Goal: Task Accomplishment & Management: Manage account settings

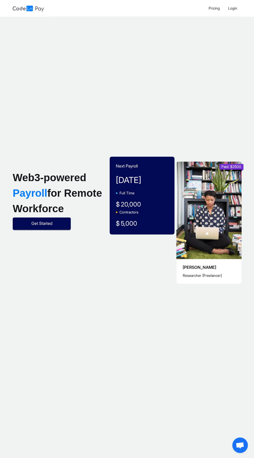
click at [50, 221] on span "Get Started" at bounding box center [41, 223] width 21 height 6
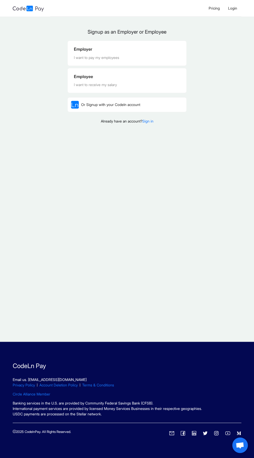
click at [93, 58] on div "I want to pay my employees" at bounding box center [127, 58] width 106 height 6
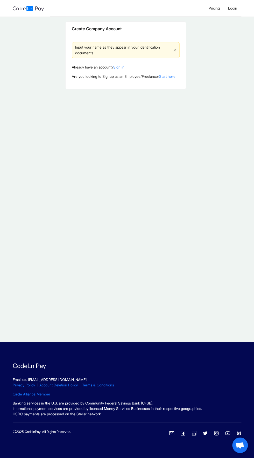
click at [123, 54] on div "Input your name as they appear in your identification documents" at bounding box center [123, 50] width 96 height 11
click at [79, 140] on main "Create Company Account Input your name as they appear in your identification do…" at bounding box center [125, 179] width 251 height 325
click at [174, 50] on icon "close" at bounding box center [174, 50] width 3 height 3
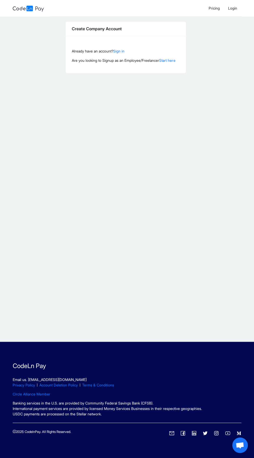
click at [124, 50] on link "Sign in" at bounding box center [118, 51] width 11 height 4
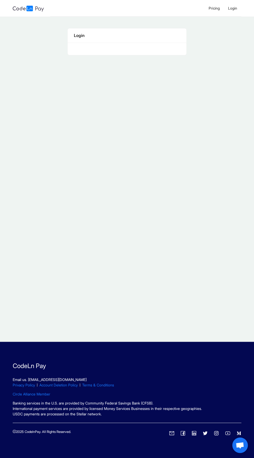
click at [82, 37] on div "Login" at bounding box center [127, 35] width 106 height 6
click at [76, 39] on div "Login" at bounding box center [127, 35] width 106 height 6
click at [231, 8] on span "Login" at bounding box center [232, 8] width 9 height 4
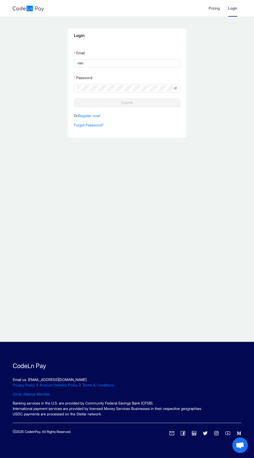
click at [85, 63] on input "Email" at bounding box center [126, 64] width 99 height 6
type input "**********"
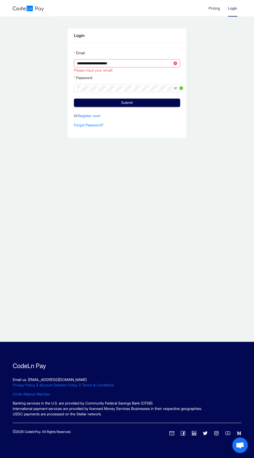
click at [74, 99] on button "Submit" at bounding box center [127, 103] width 106 height 8
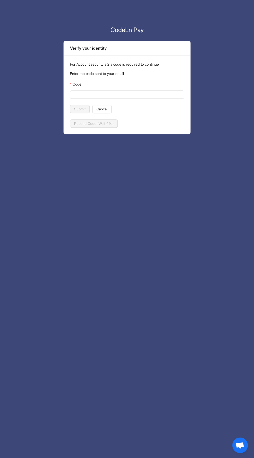
click at [75, 93] on input "Code" at bounding box center [126, 95] width 107 height 6
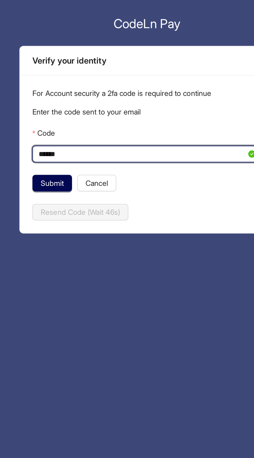
type input "******"
click at [77, 105] on button "Submit" at bounding box center [80, 109] width 20 height 8
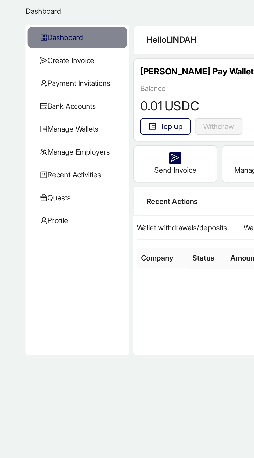
click at [39, 116] on span "Quests" at bounding box center [39, 116] width 39 height 10
